Goal: Information Seeking & Learning: Understand process/instructions

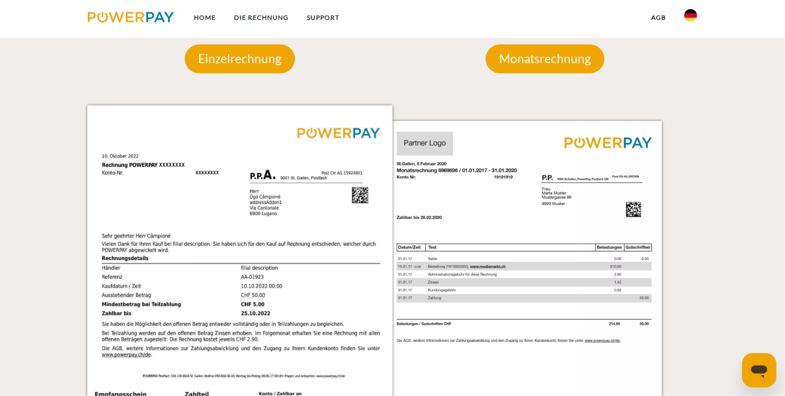
scroll to position [964, 0]
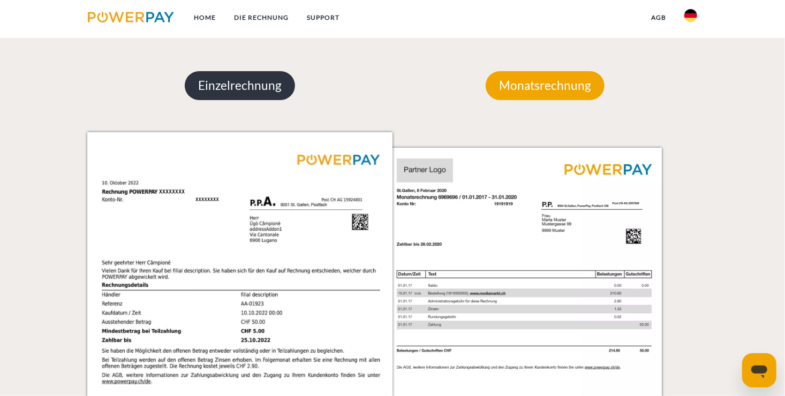
click at [258, 87] on p "Einzelrechnung" at bounding box center [240, 85] width 110 height 29
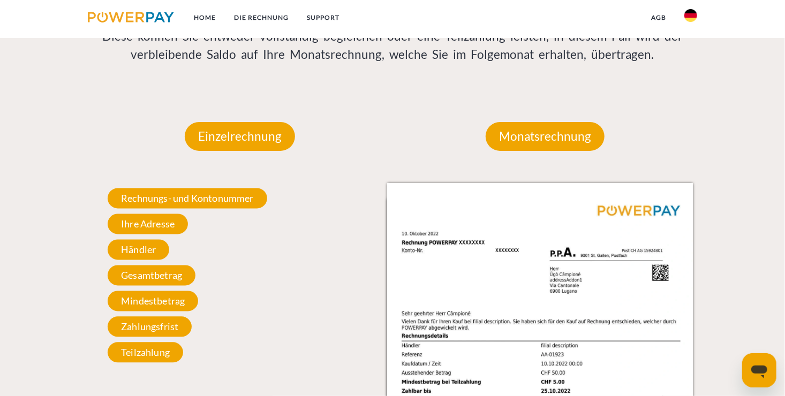
scroll to position [910, 0]
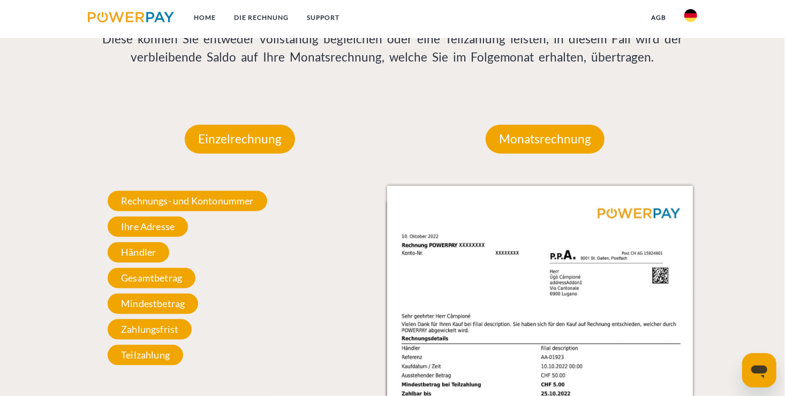
drag, startPoint x: 474, startPoint y: 231, endPoint x: 382, endPoint y: 251, distance: 93.7
click at [382, 251] on div "Rechnungs- und Kontonummer Ihre Rechnungs –und Kontonummer. Bitte geben Sie die…" at bounding box center [239, 278] width 305 height 185
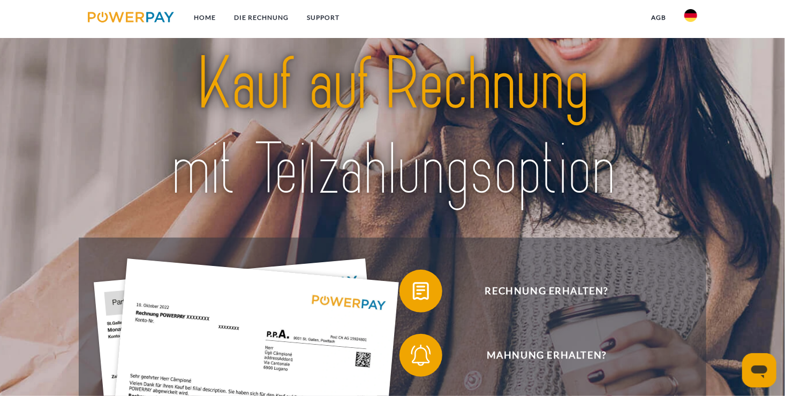
scroll to position [0, 0]
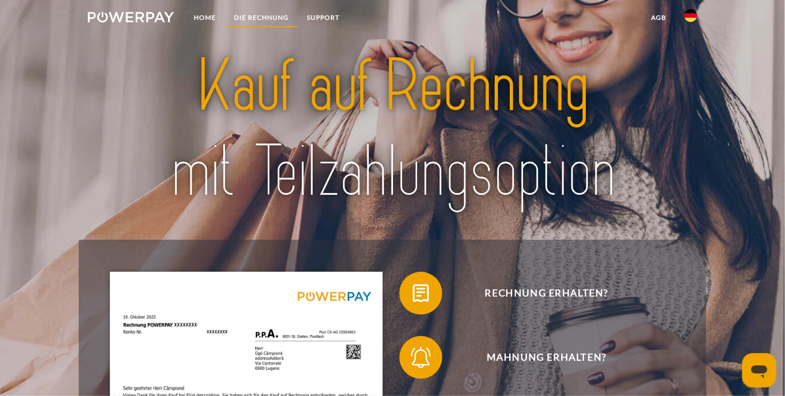
click at [255, 13] on link "DIE RECHNUNG" at bounding box center [261, 17] width 73 height 19
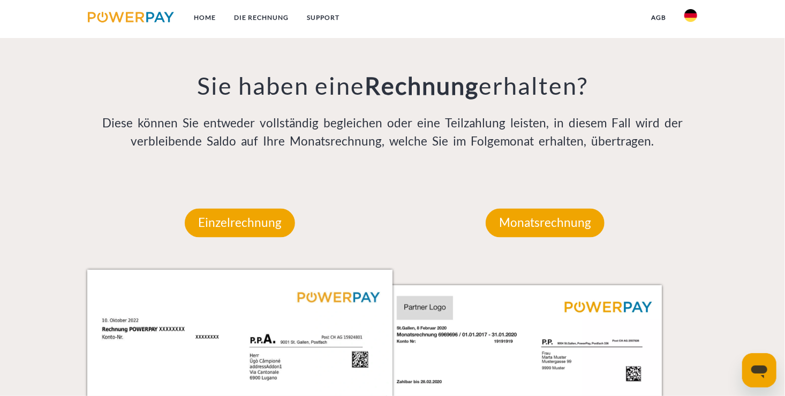
scroll to position [850, 0]
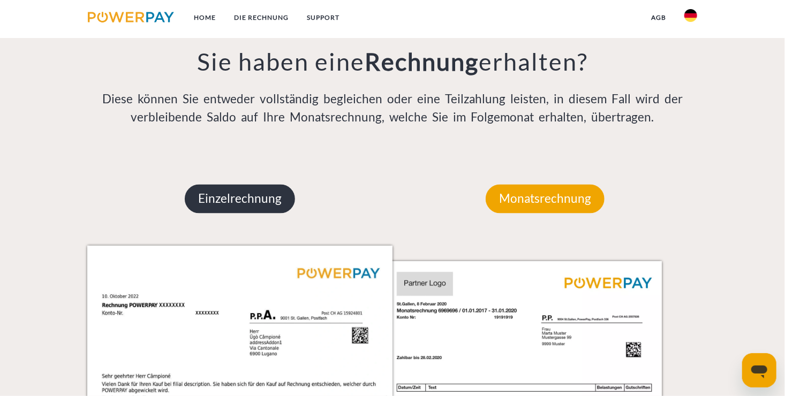
click at [245, 200] on p "Einzelrechnung" at bounding box center [240, 199] width 110 height 29
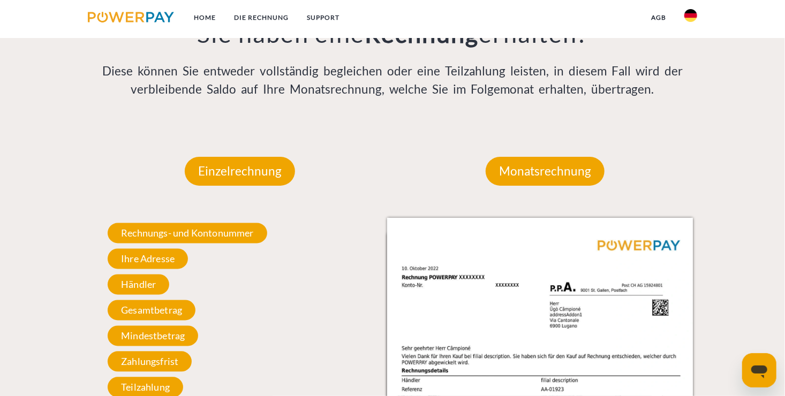
scroll to position [904, 0]
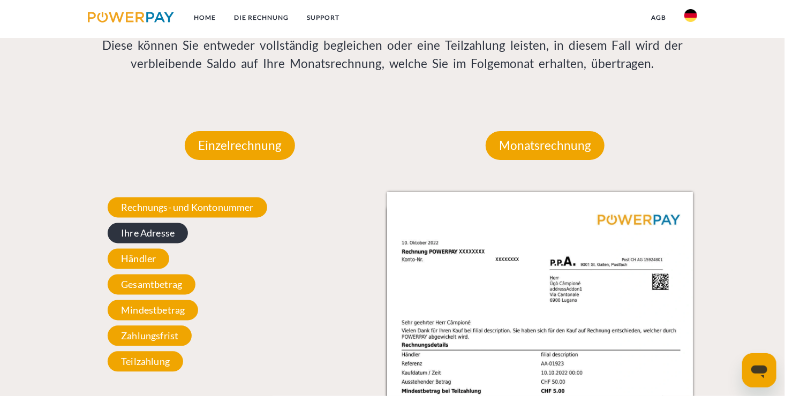
click at [155, 233] on span "Ihre Adresse" at bounding box center [148, 233] width 80 height 20
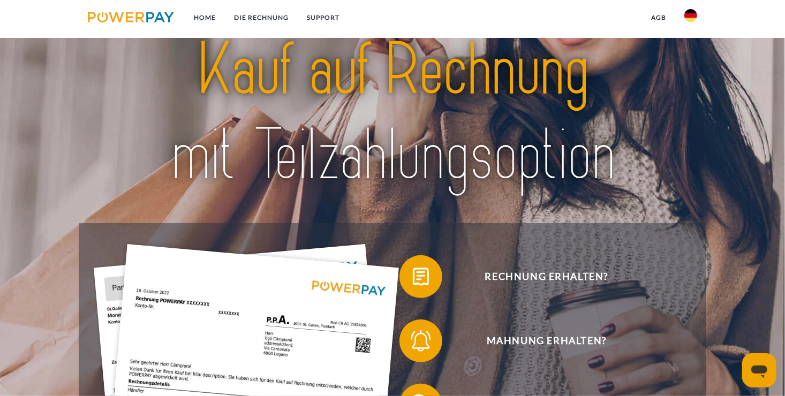
scroll to position [0, 0]
